Goal: Navigation & Orientation: Find specific page/section

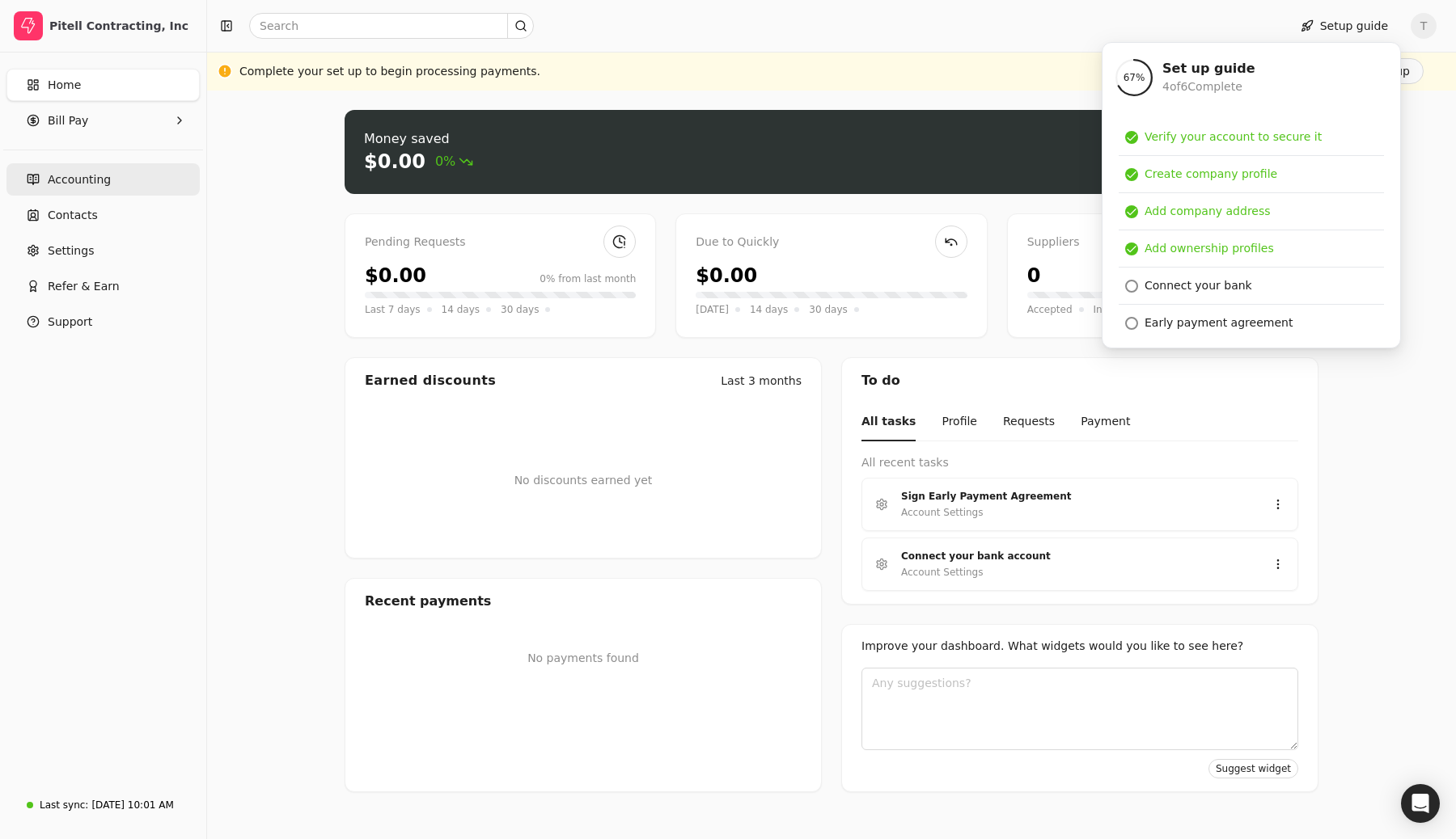
click at [80, 177] on span "Accounting" at bounding box center [80, 179] width 63 height 17
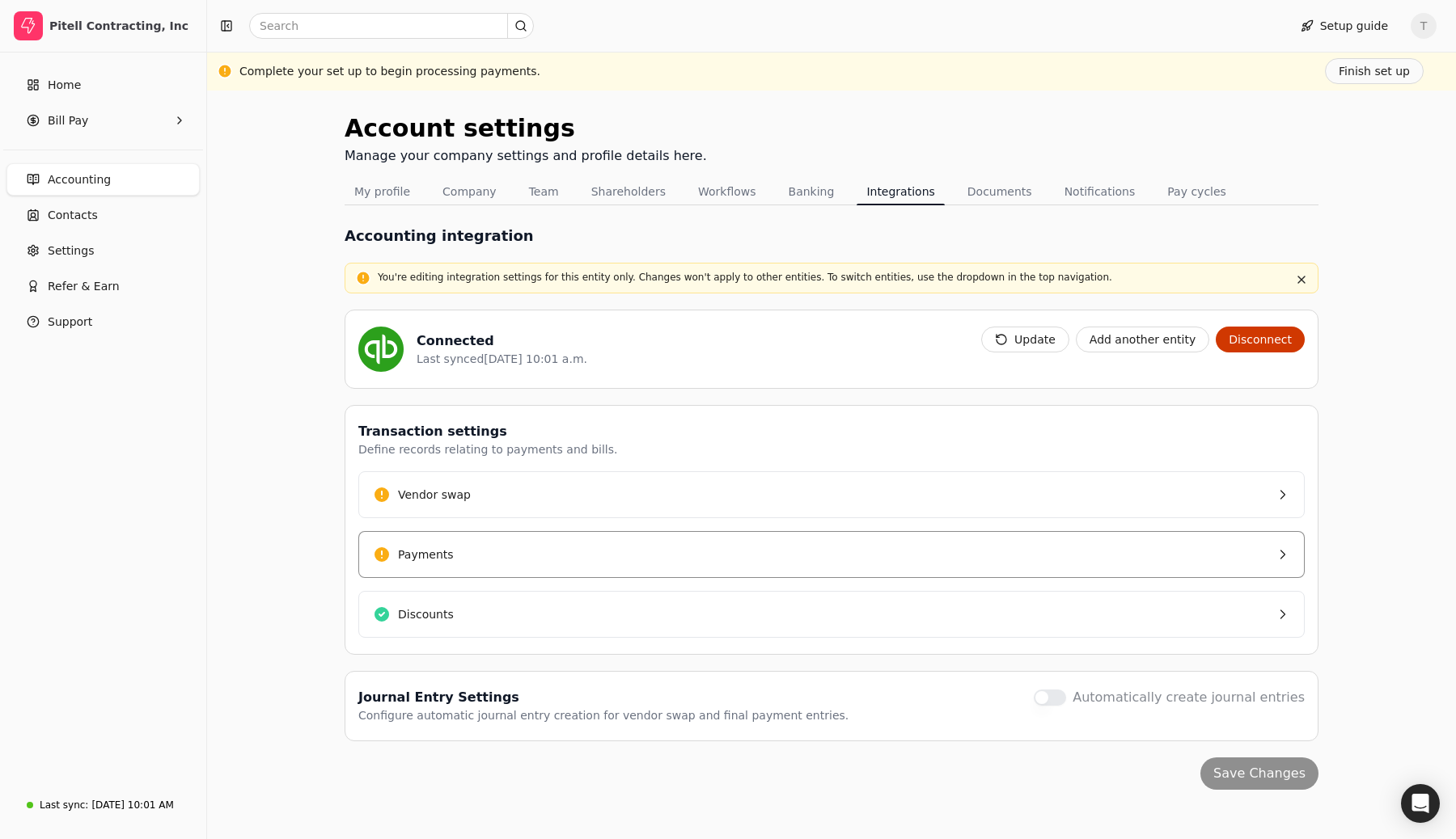
click at [438, 539] on button "Payments" at bounding box center [831, 555] width 946 height 47
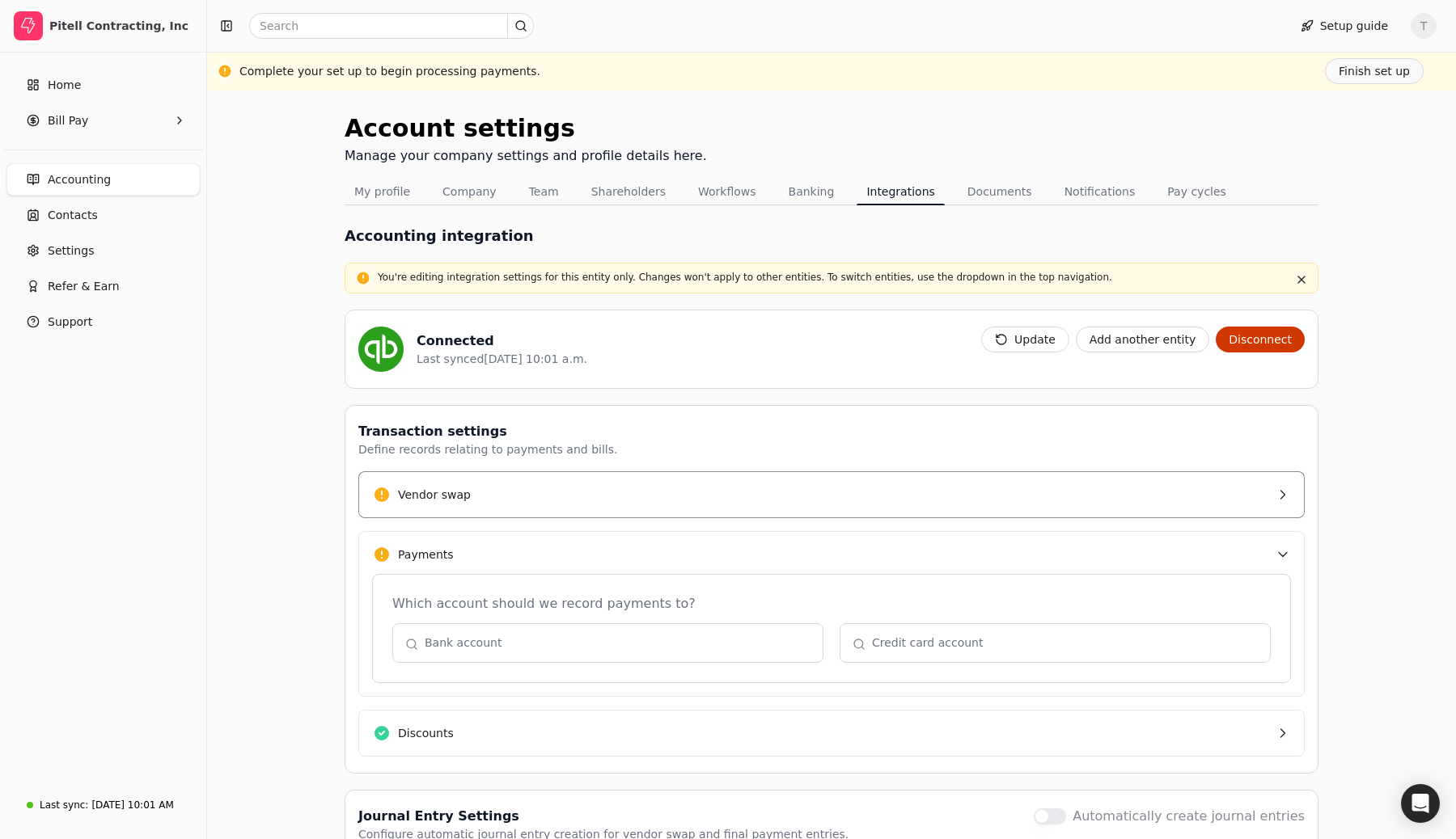
click at [482, 489] on button "Vendor swap" at bounding box center [831, 495] width 946 height 47
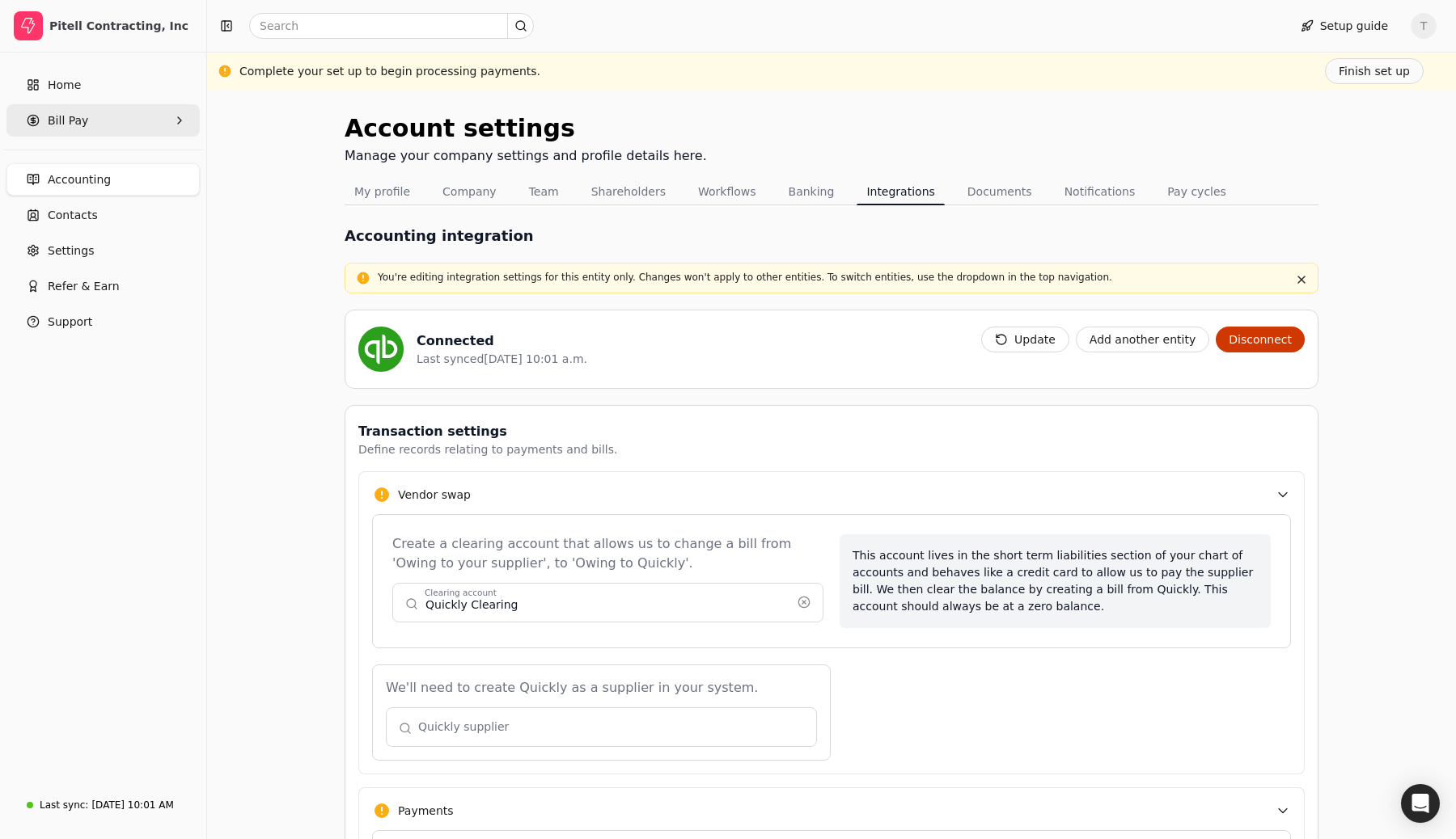
click at [168, 114] on Pay "Bill Pay" at bounding box center [103, 120] width 193 height 32
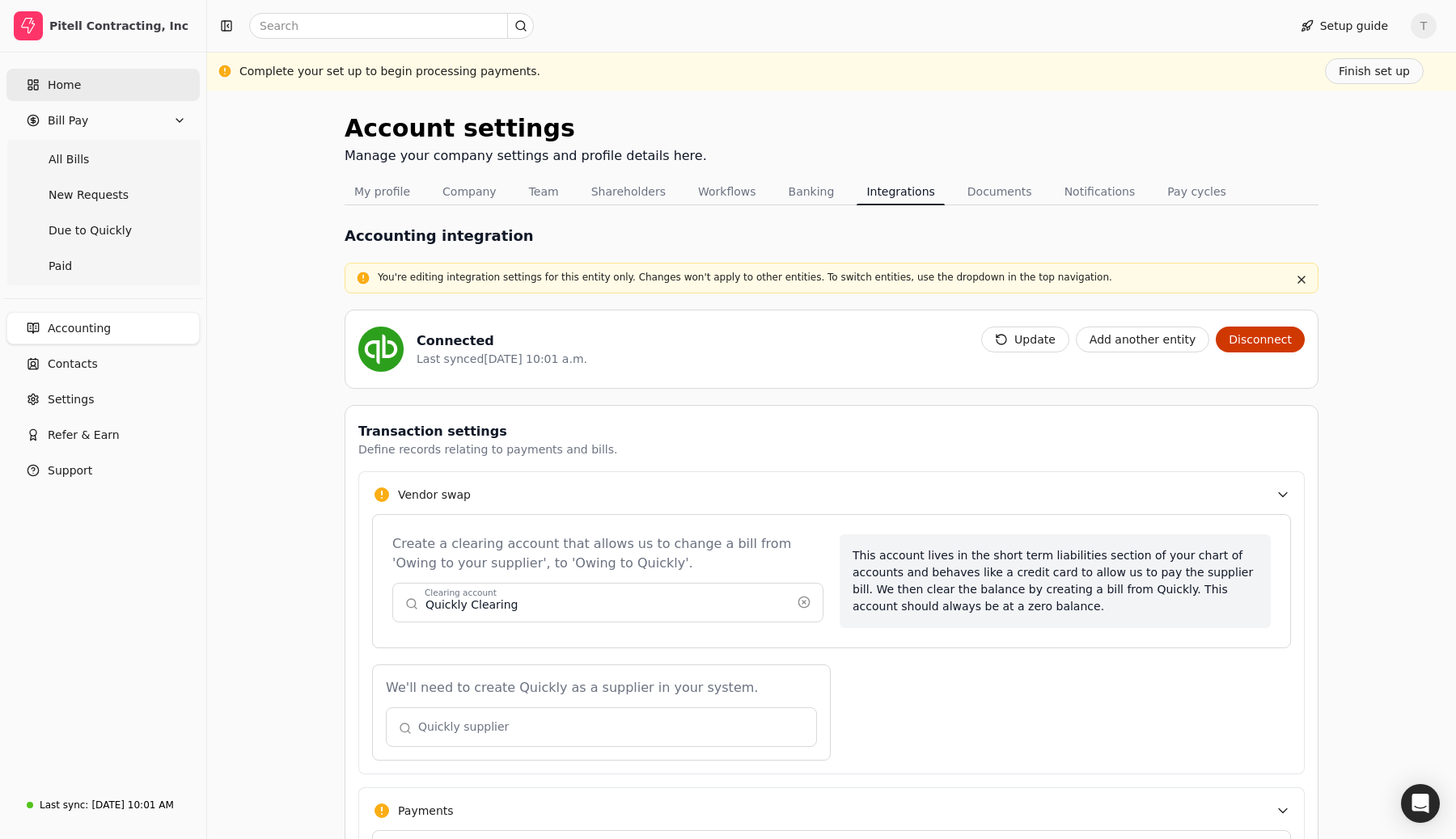
click at [156, 96] on link "Home" at bounding box center [103, 85] width 193 height 32
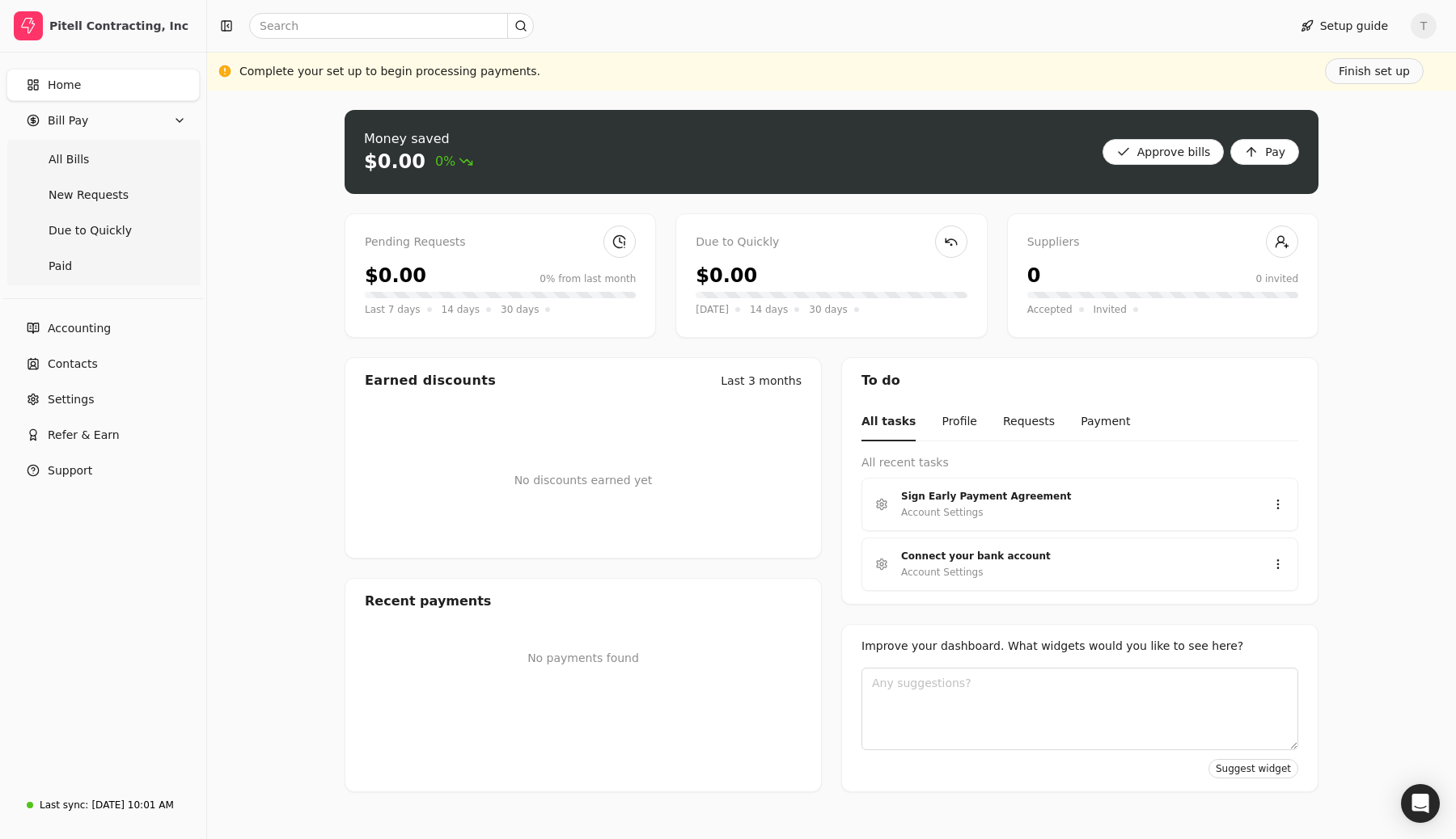
click at [291, 216] on div "Money saved $0.00 0% Approve bills Pay Pending Requests $0.00 0% from last mont…" at bounding box center [830, 464] width 1248 height 749
click at [497, 284] on div "$0.00 0% from last month" at bounding box center [500, 276] width 271 height 30
